Goal: Information Seeking & Learning: Understand process/instructions

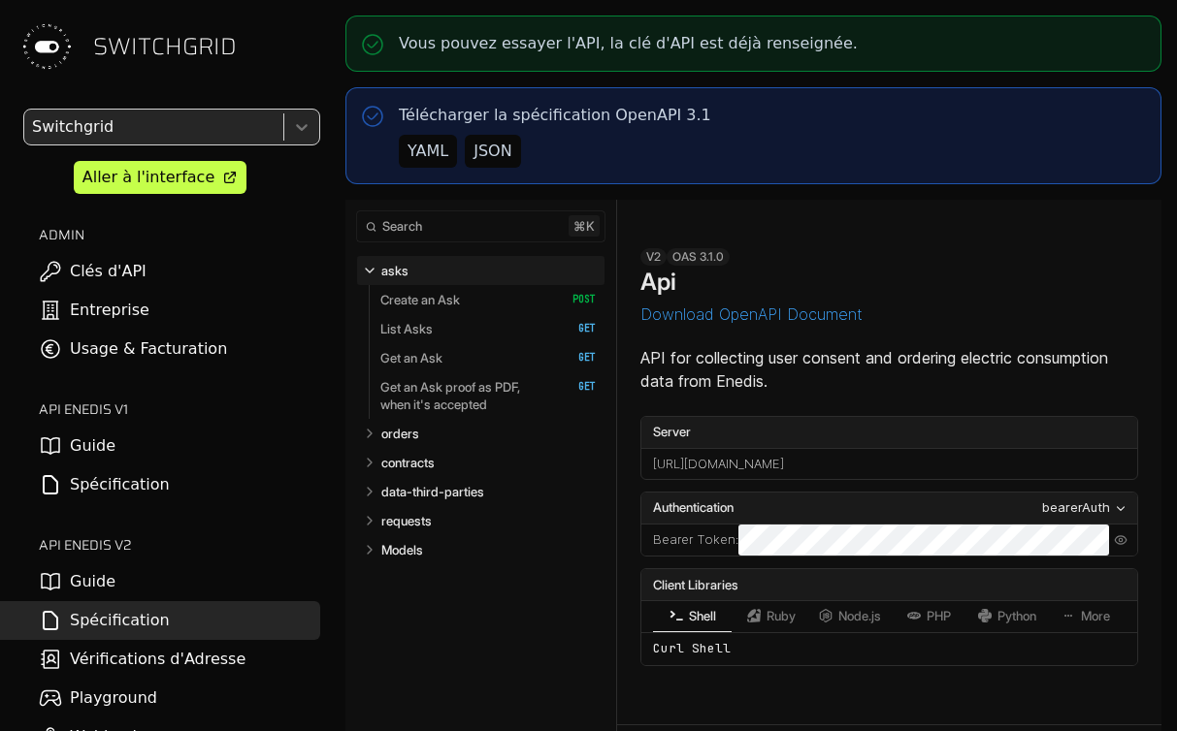
select select "**********"
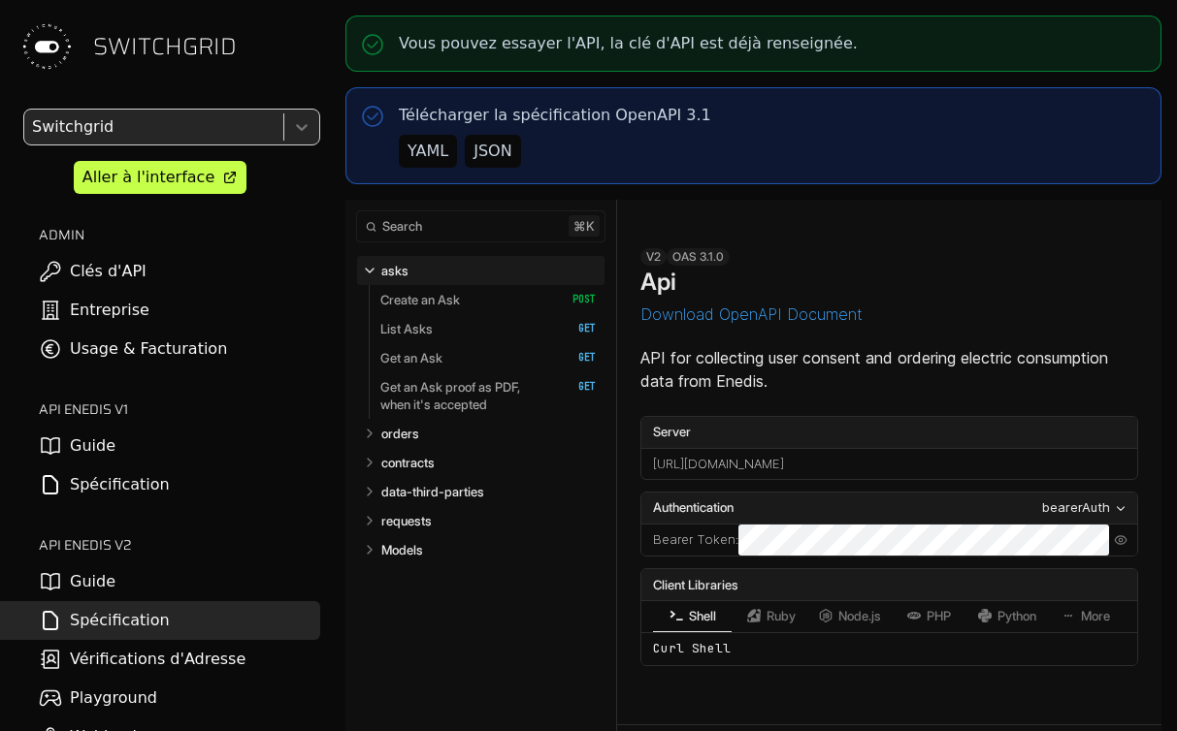
click at [597, 459] on nav "Collapse asks   asks Create an Ask   HTTP Method: POST List Asks   HTTP Method:…" at bounding box center [480, 548] width 271 height 603
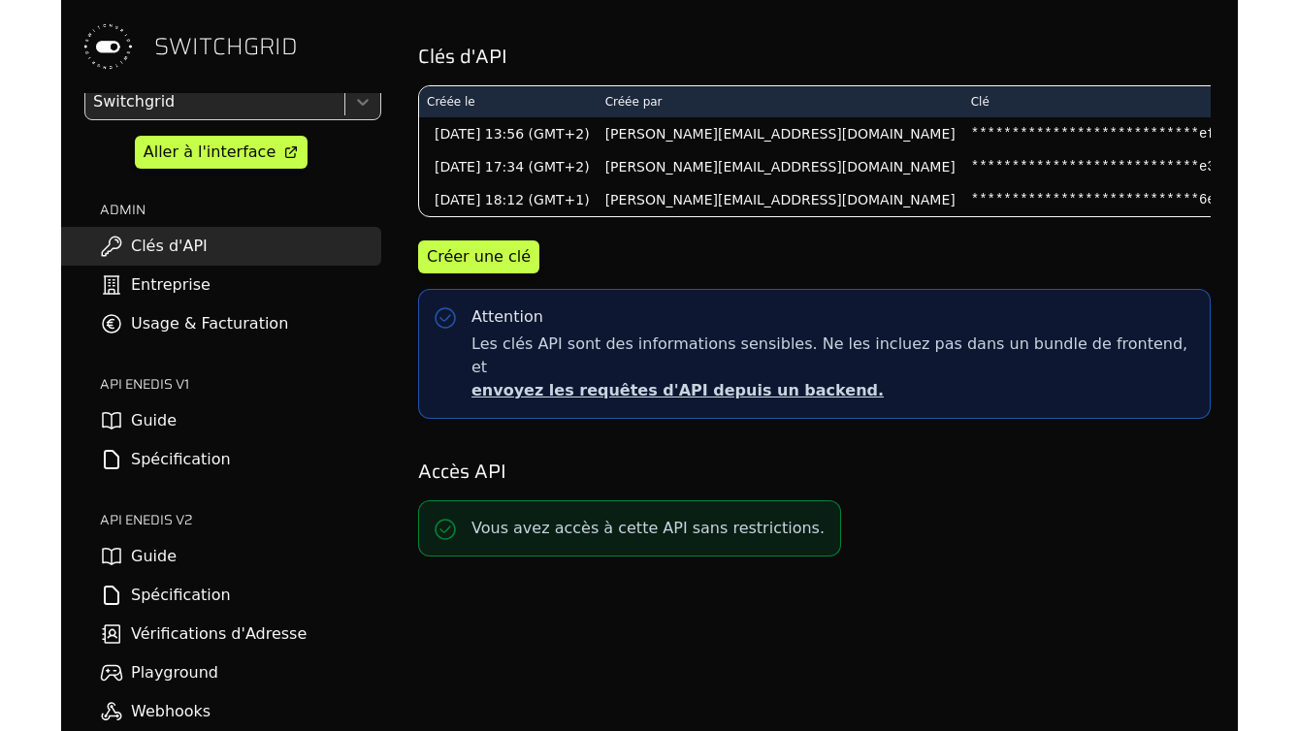
scroll to position [23, 0]
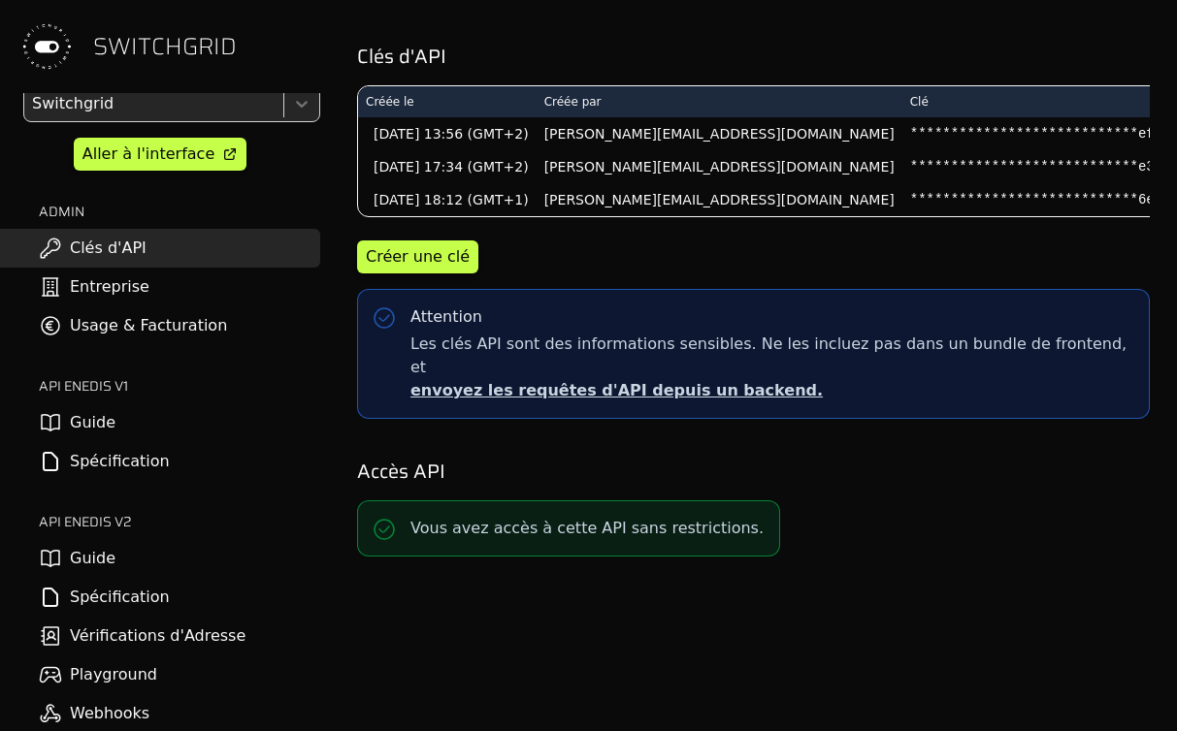
click at [189, 570] on link "Guide" at bounding box center [160, 558] width 320 height 39
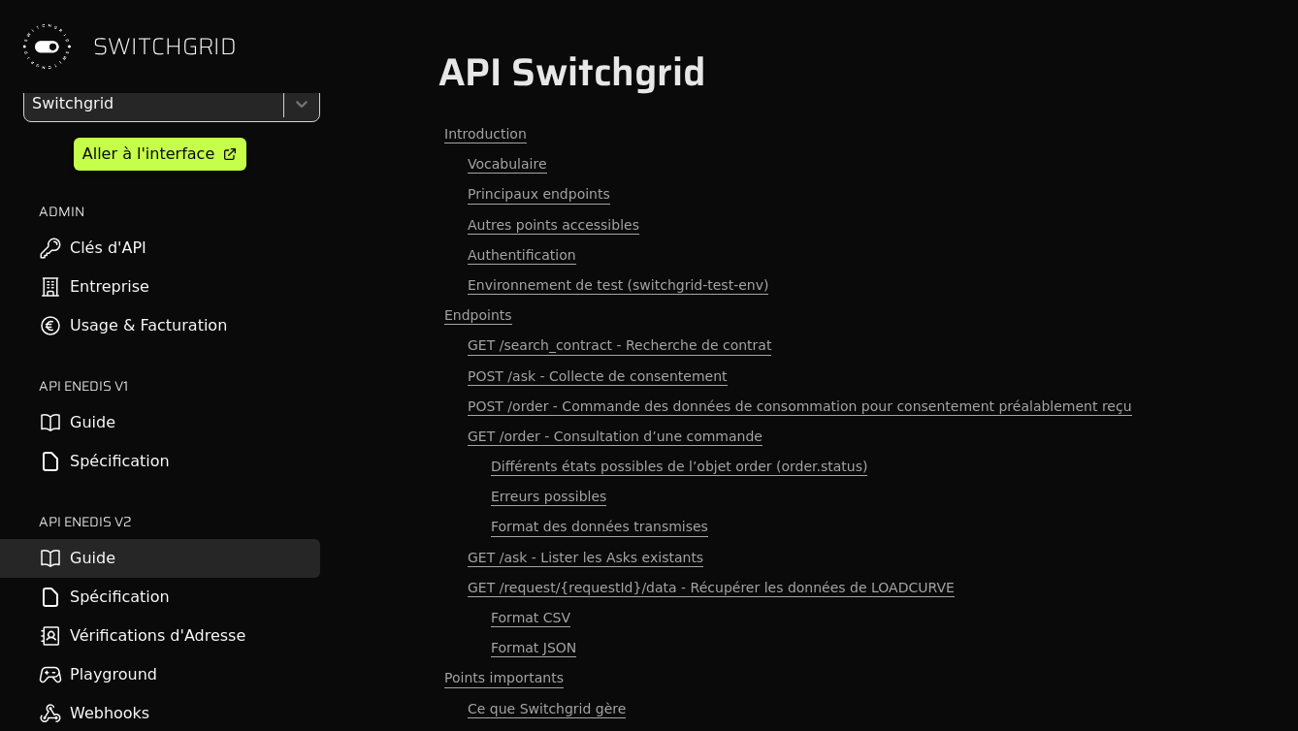
click at [313, 205] on h2 "ADMIN" at bounding box center [179, 211] width 281 height 19
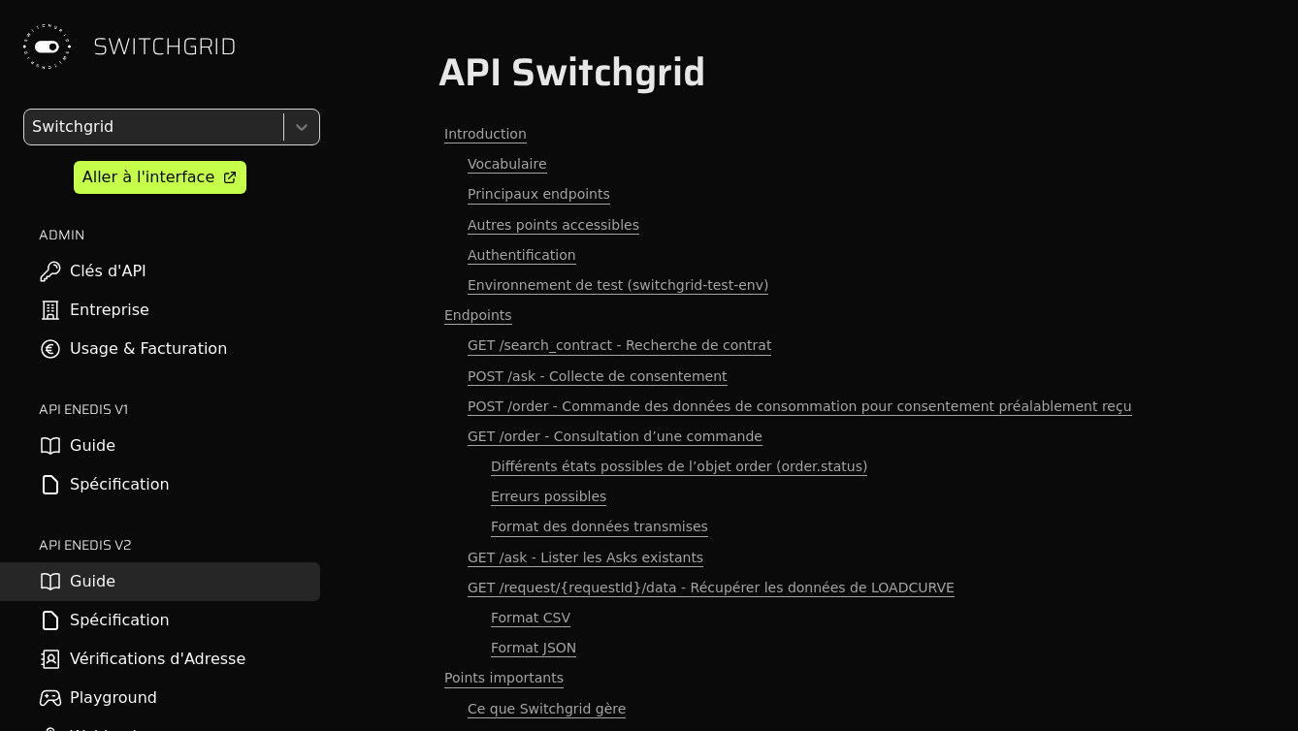
drag, startPoint x: 366, startPoint y: 272, endPoint x: 366, endPoint y: 412, distance: 140.7
